Goal: Find specific page/section

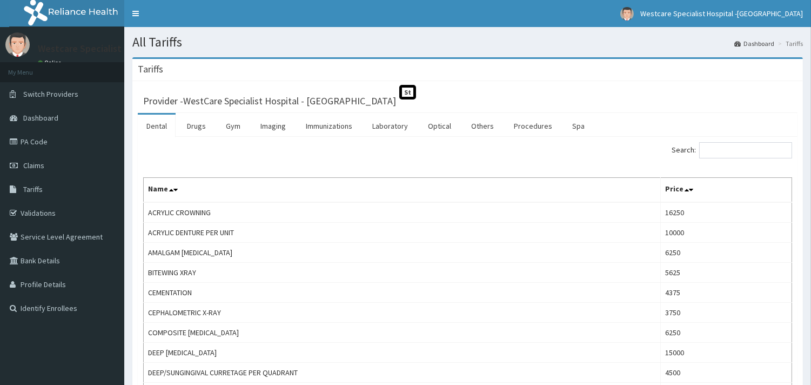
click at [528, 130] on link "Procedures" at bounding box center [533, 126] width 56 height 23
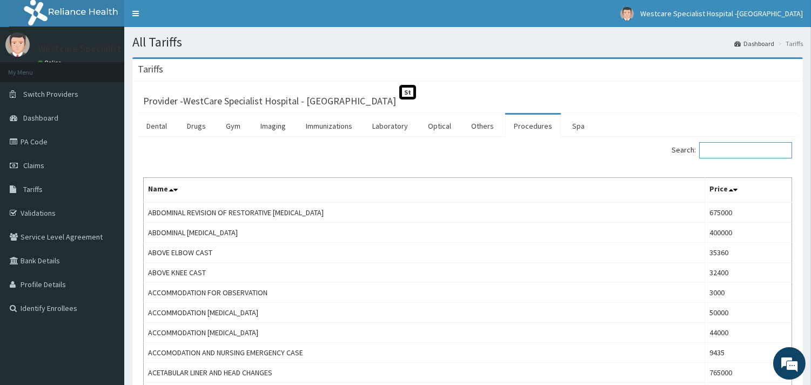
click at [738, 150] on input "Search:" at bounding box center [745, 150] width 93 height 16
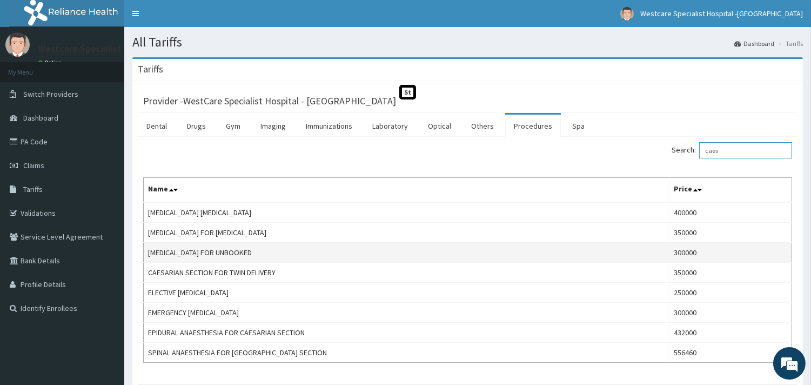
scroll to position [60, 0]
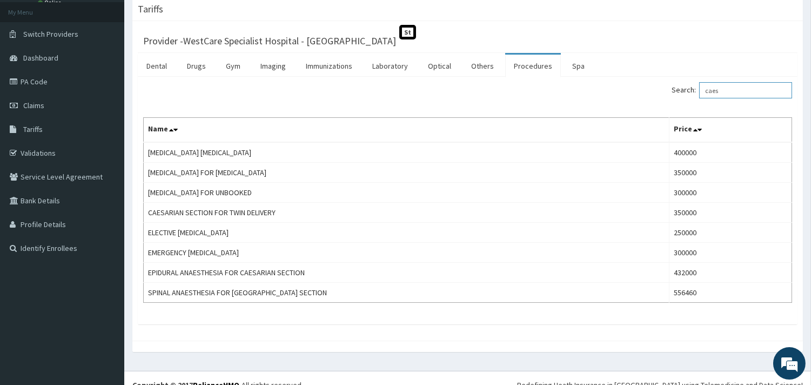
type input "caes"
click at [38, 83] on link "PA Code" at bounding box center [62, 82] width 124 height 24
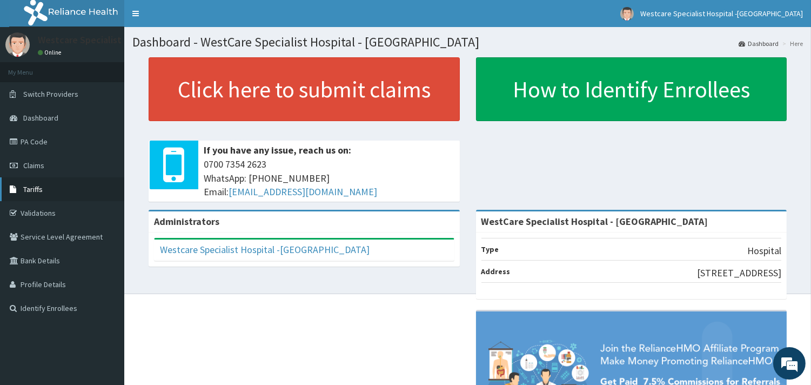
click at [39, 185] on span "Tariffs" at bounding box center [32, 189] width 19 height 10
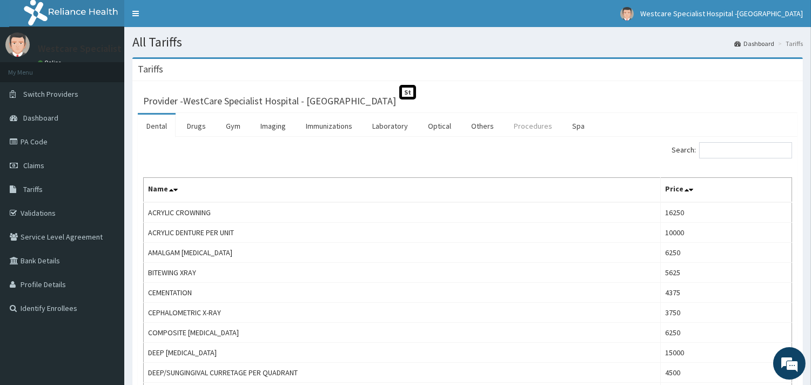
click at [536, 131] on link "Procedures" at bounding box center [533, 126] width 56 height 23
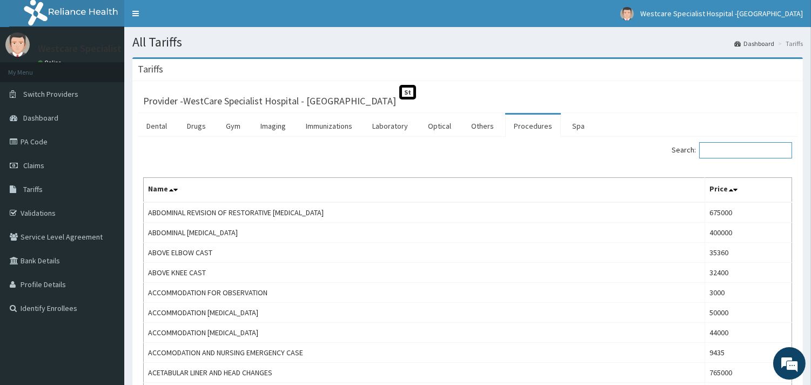
click at [749, 147] on input "Search:" at bounding box center [745, 150] width 93 height 16
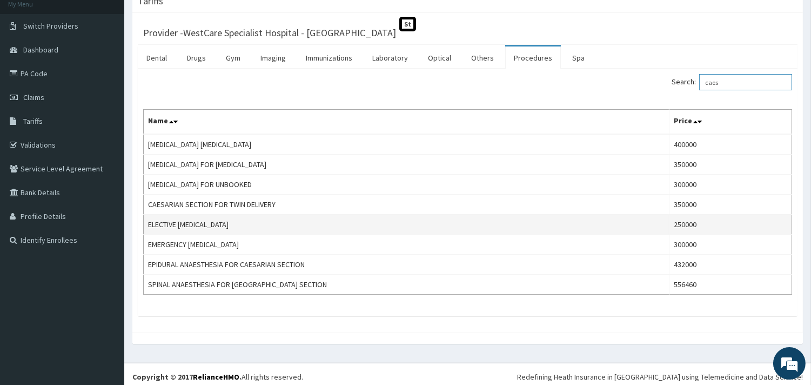
scroll to position [74, 0]
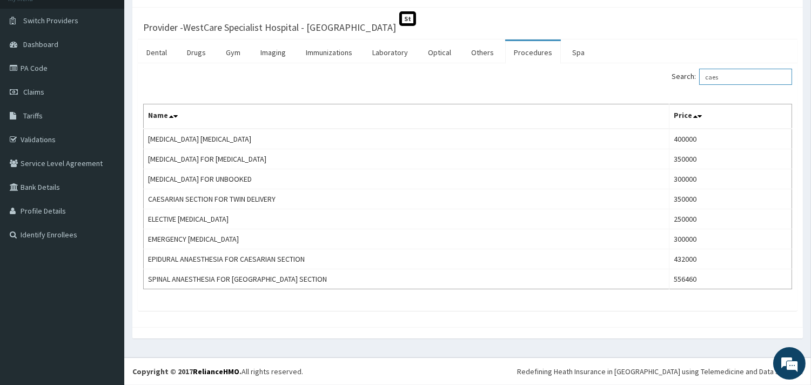
type input "caes"
